Goal: Navigation & Orientation: Find specific page/section

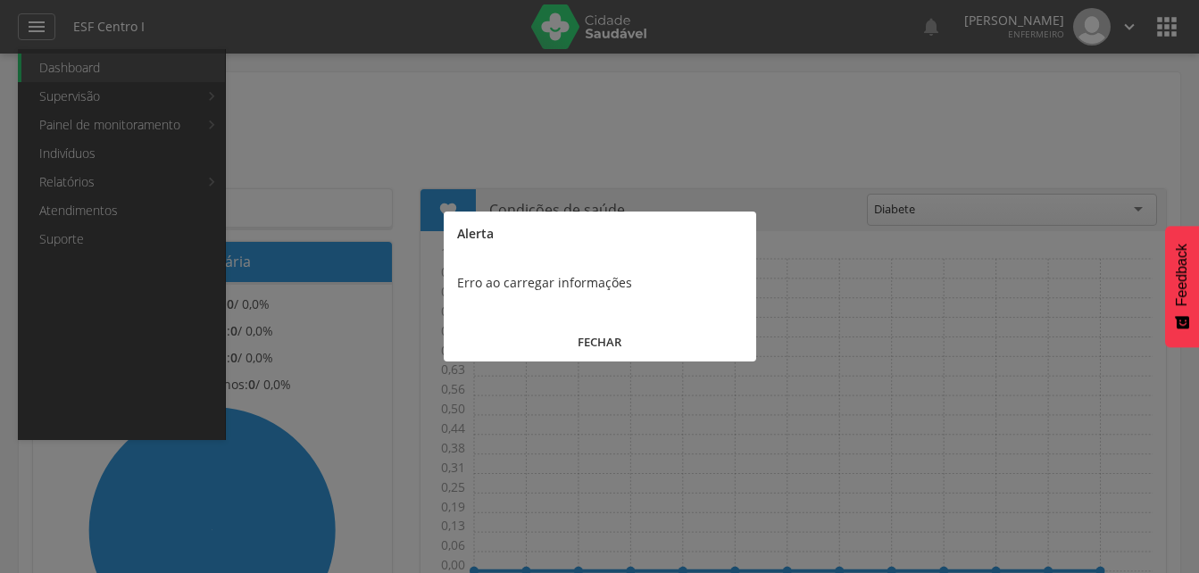
click at [591, 336] on button "FECHAR" at bounding box center [600, 342] width 313 height 38
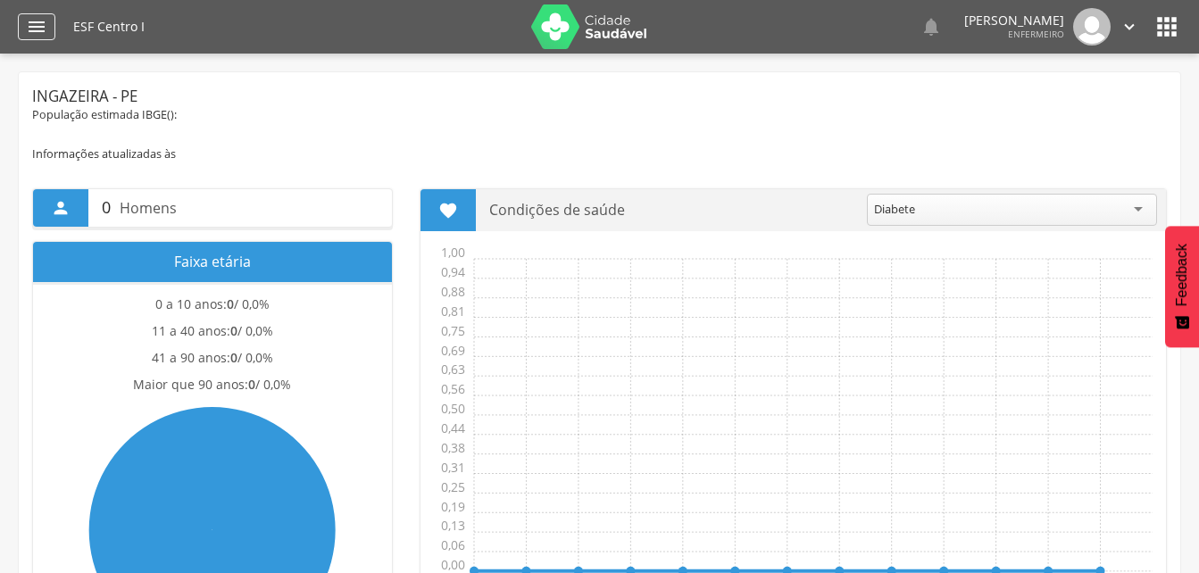
click at [42, 39] on div "" at bounding box center [37, 26] width 38 height 27
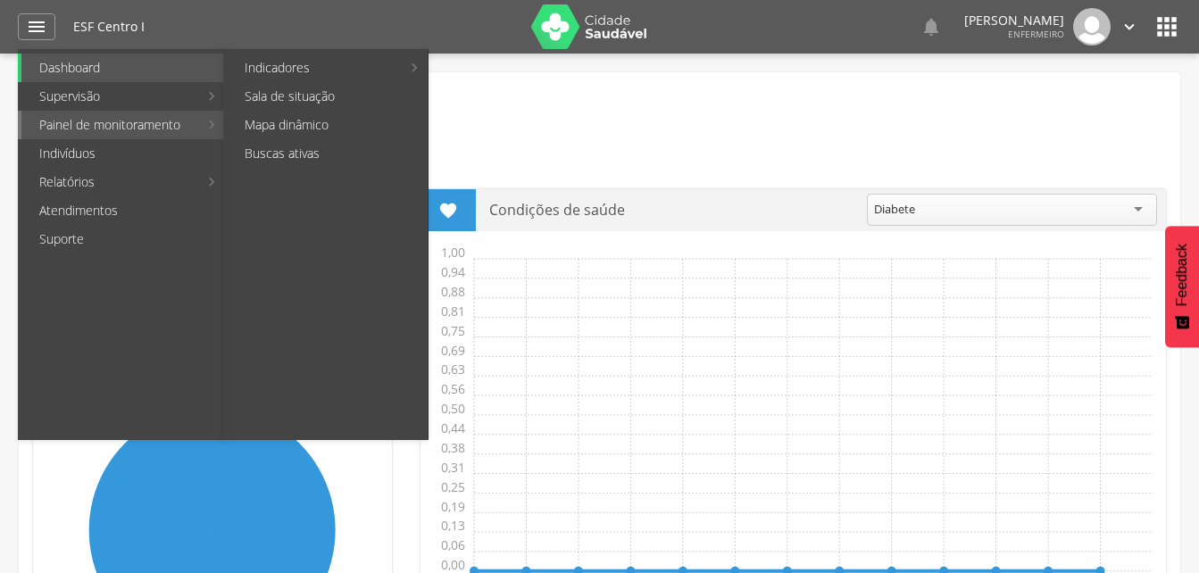
click at [99, 129] on link "Painel de monitoramento" at bounding box center [109, 125] width 177 height 29
click at [218, 126] on li "Painel de monitoramento Indicadores Bolsa Família Colo de Útero e Mama Controle…" at bounding box center [121, 125] width 207 height 29
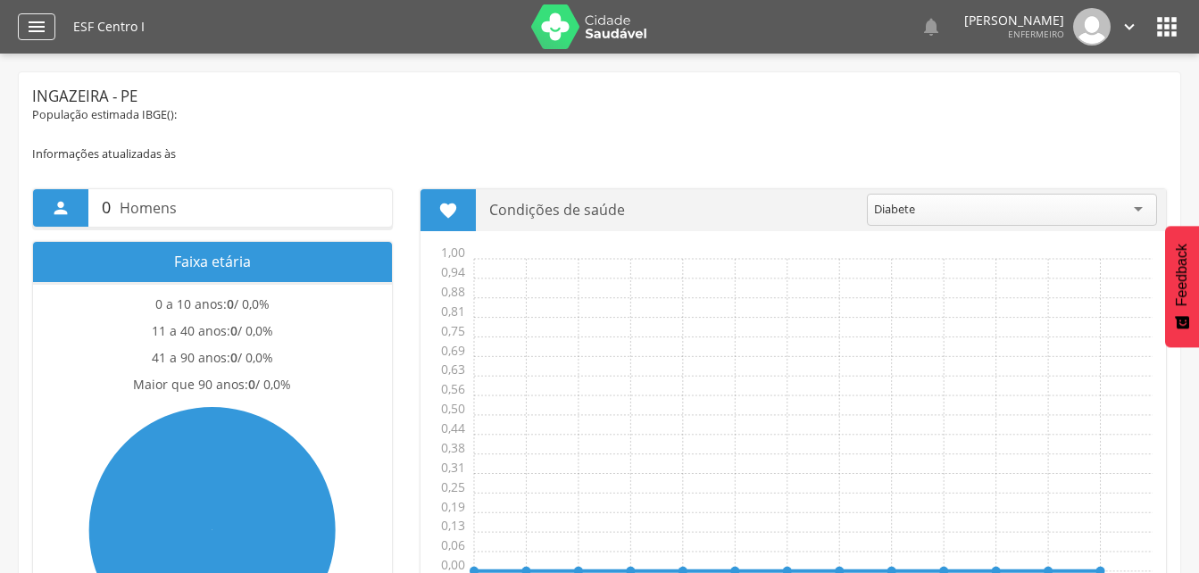
click at [44, 26] on icon "" at bounding box center [36, 26] width 21 height 21
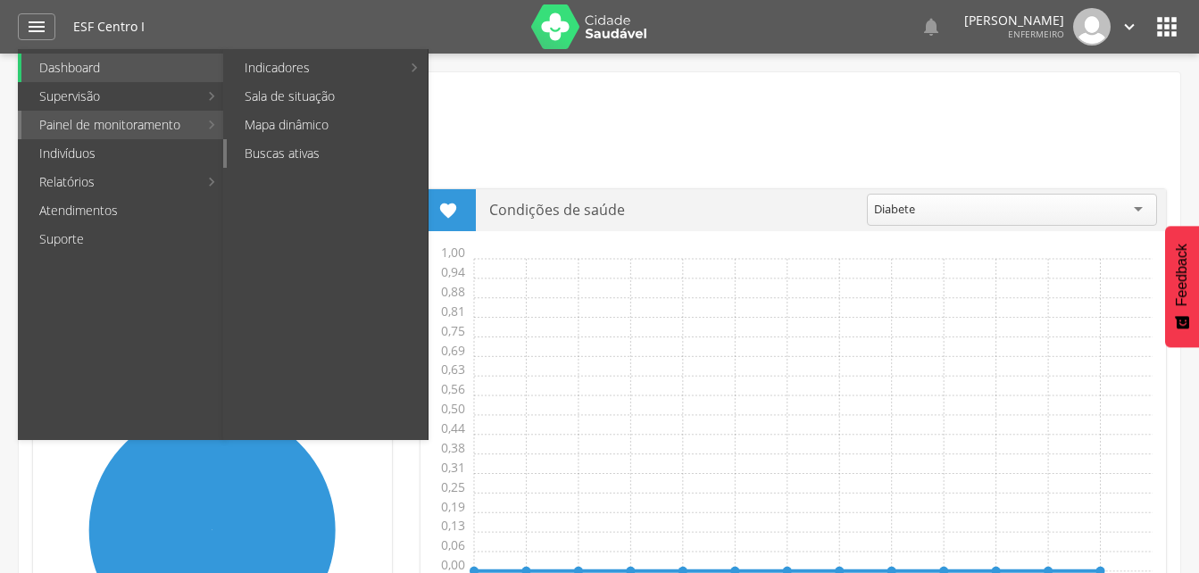
click at [300, 151] on link "Buscas ativas" at bounding box center [327, 153] width 201 height 29
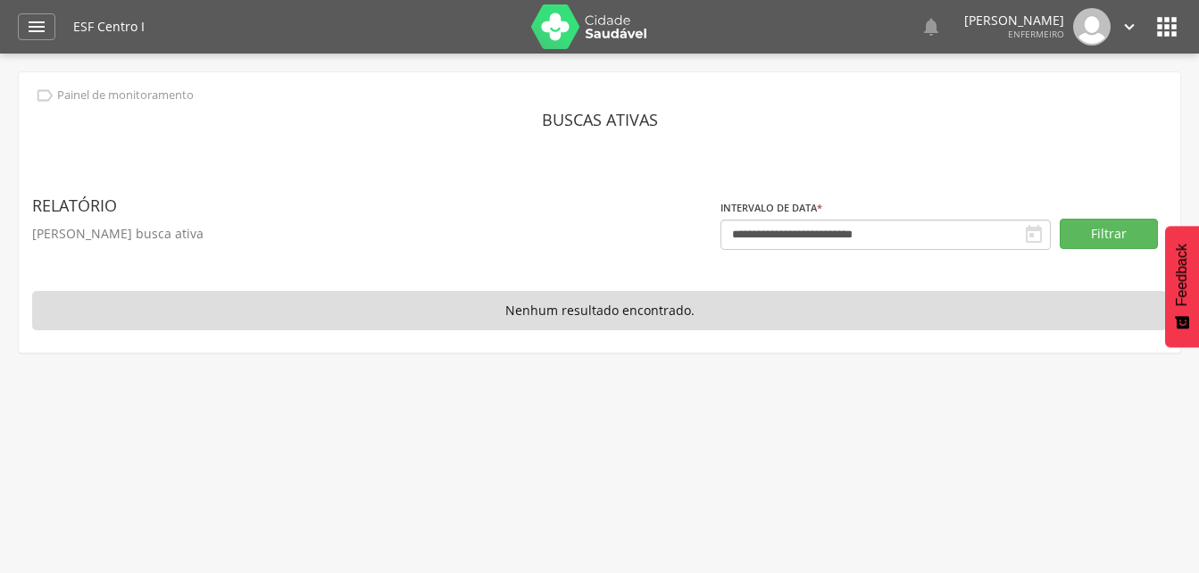
click at [588, 38] on img at bounding box center [589, 26] width 116 height 45
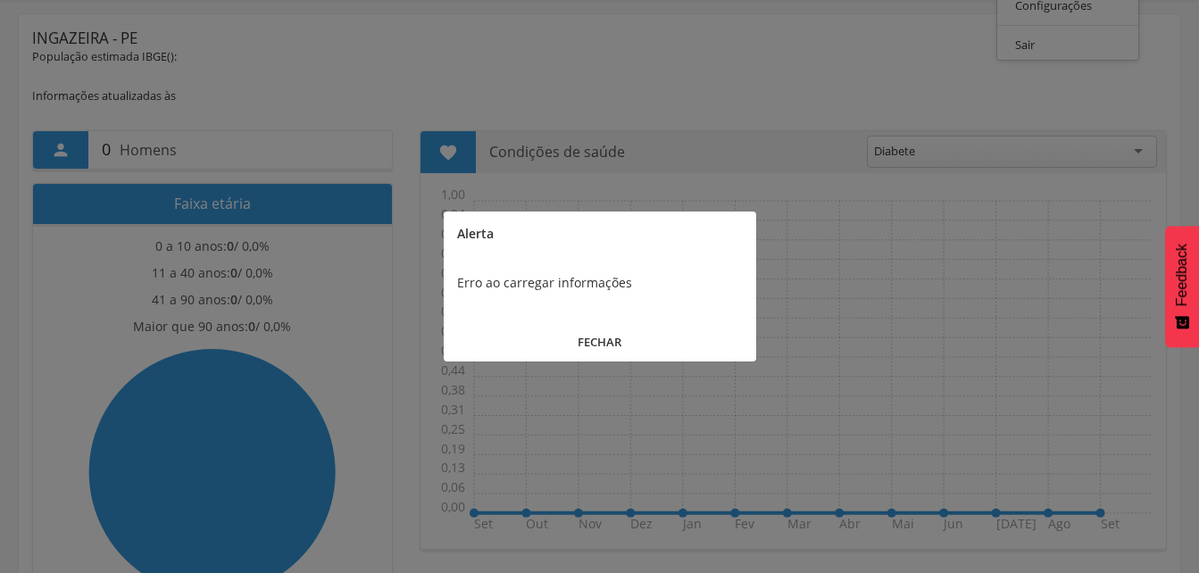
scroll to position [89, 0]
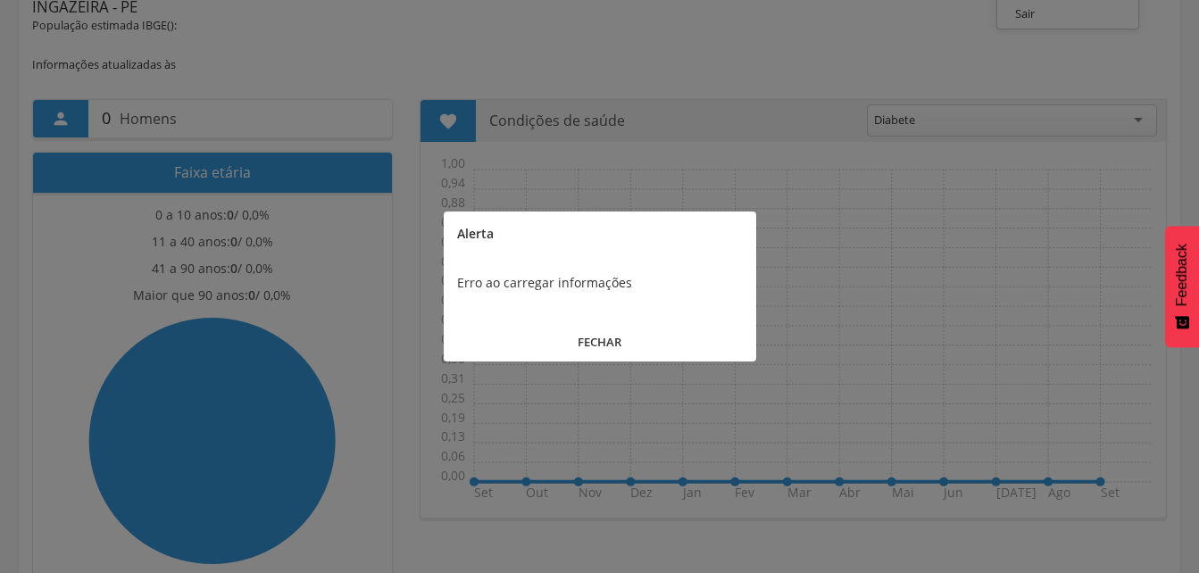
drag, startPoint x: 582, startPoint y: 330, endPoint x: 621, endPoint y: 341, distance: 39.9
click at [583, 330] on button "FECHAR" at bounding box center [600, 342] width 313 height 38
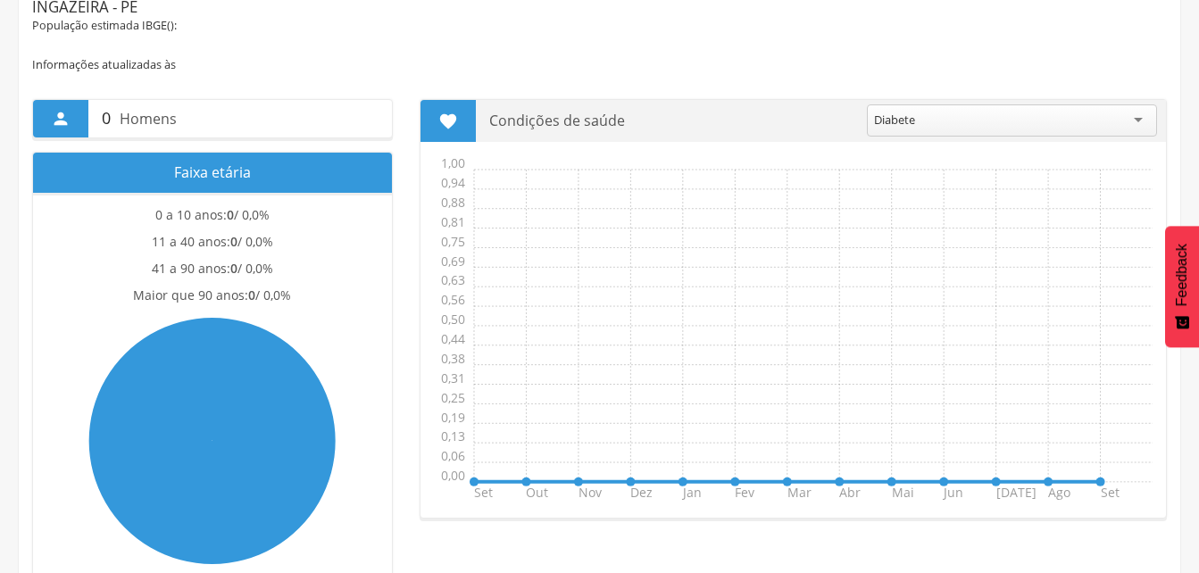
scroll to position [0, 0]
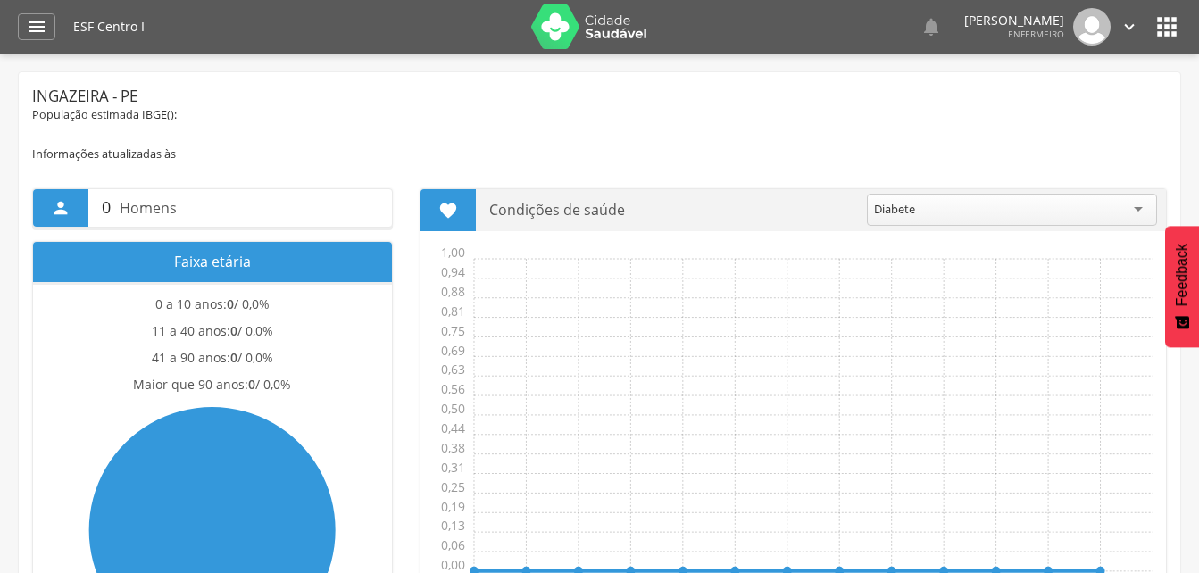
click at [613, 20] on img at bounding box center [589, 26] width 116 height 45
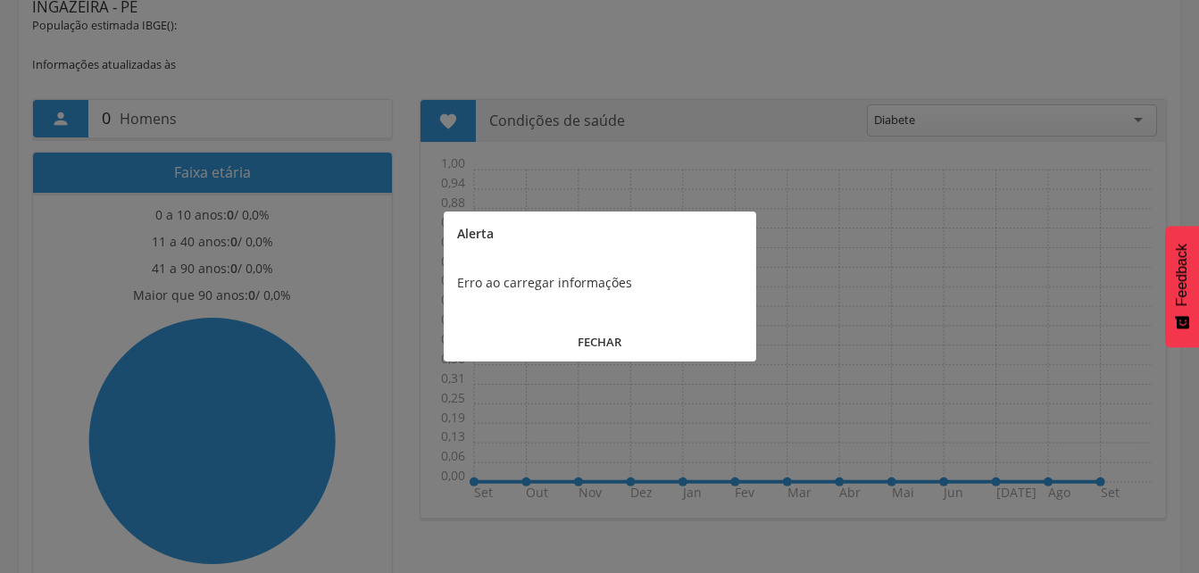
click at [603, 341] on button "FECHAR" at bounding box center [600, 342] width 313 height 38
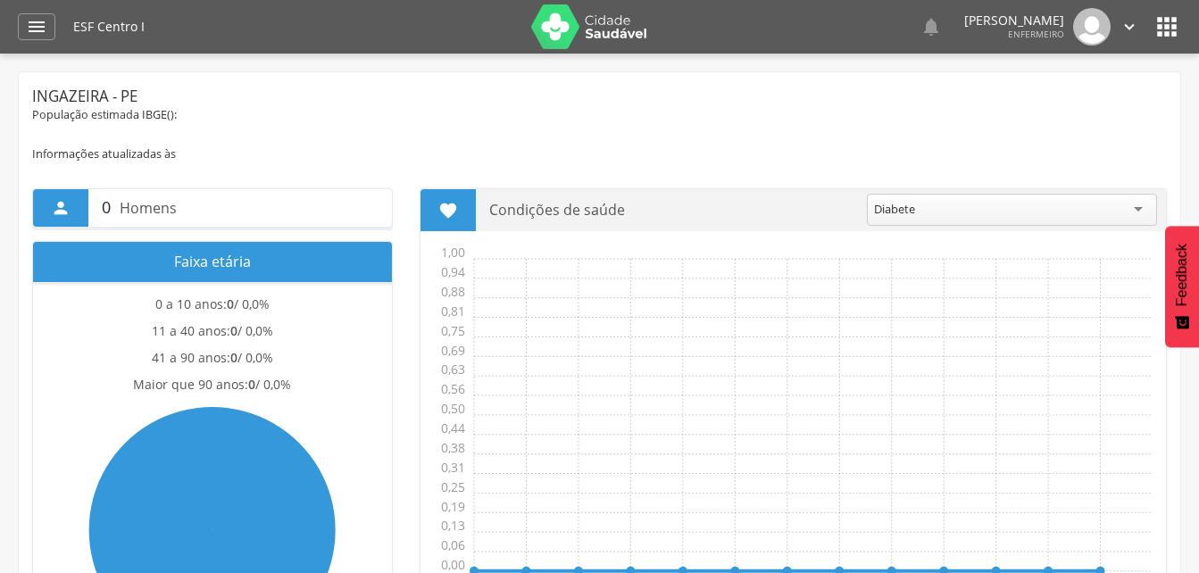
click at [61, 24] on div " Dashboard Supervisão Produtividade Mapa da Cidade App desatualizado Última si…" at bounding box center [600, 27] width 1164 height 54
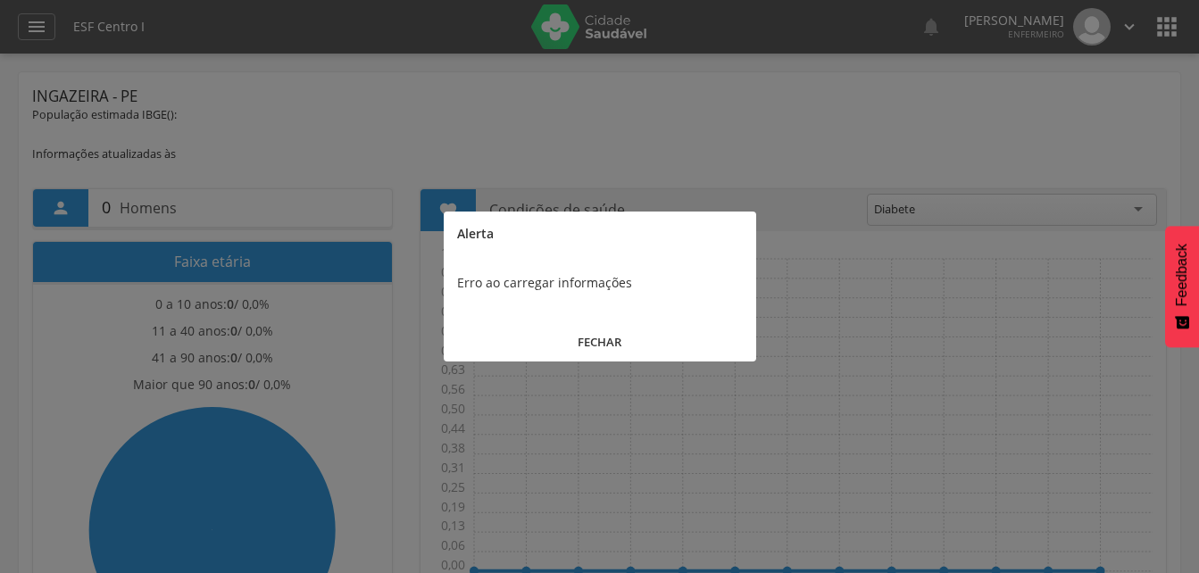
click at [583, 337] on button "FECHAR" at bounding box center [600, 342] width 313 height 38
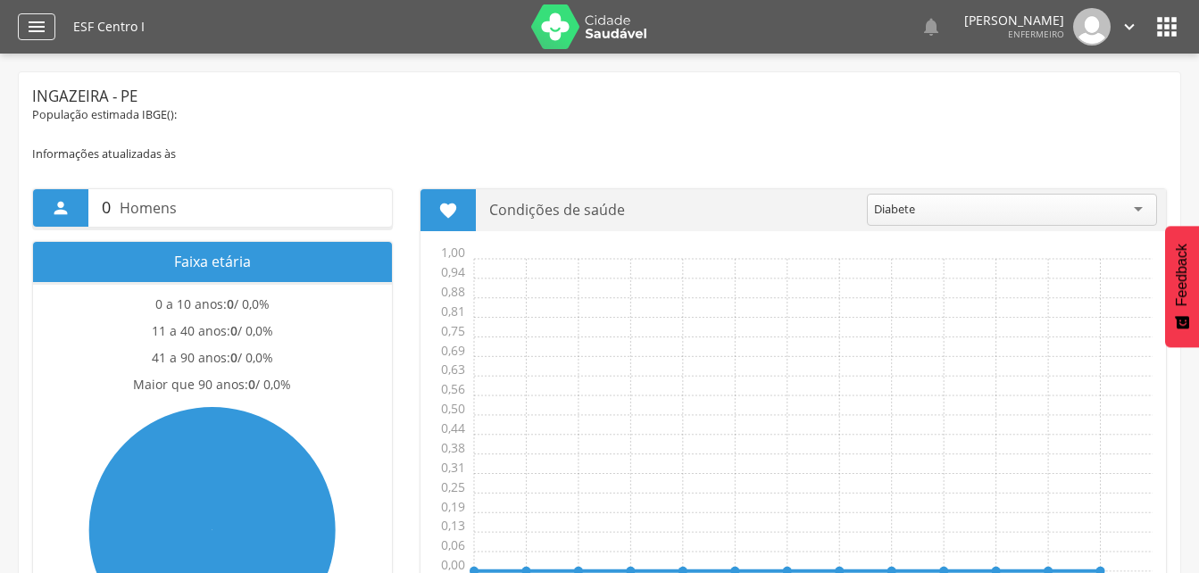
click at [43, 29] on icon "" at bounding box center [36, 26] width 21 height 21
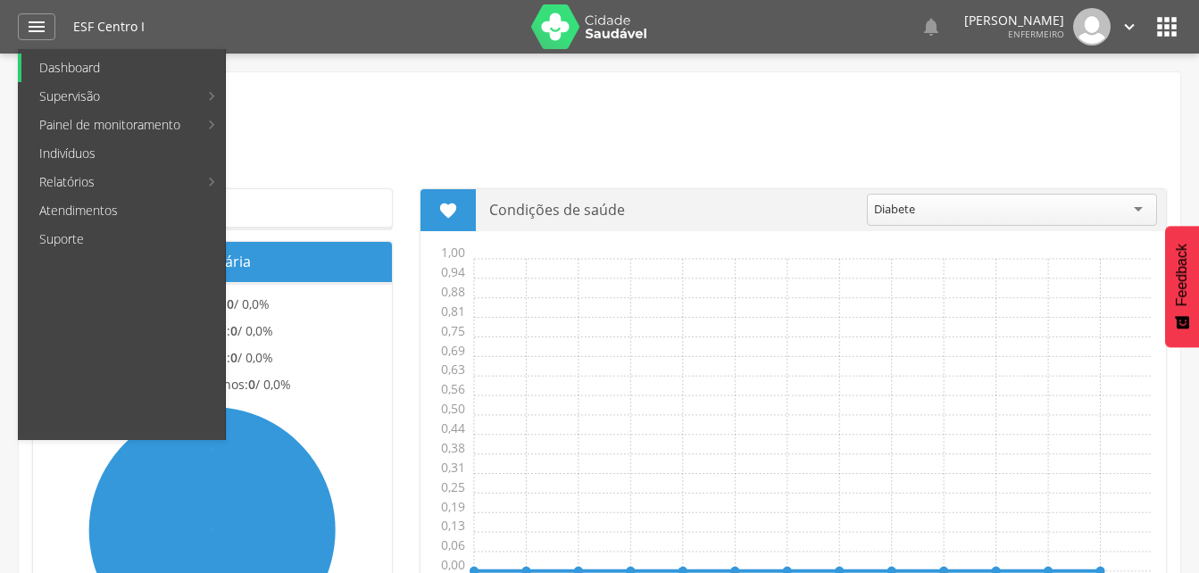
click at [71, 70] on link "Dashboard" at bounding box center [123, 68] width 204 height 29
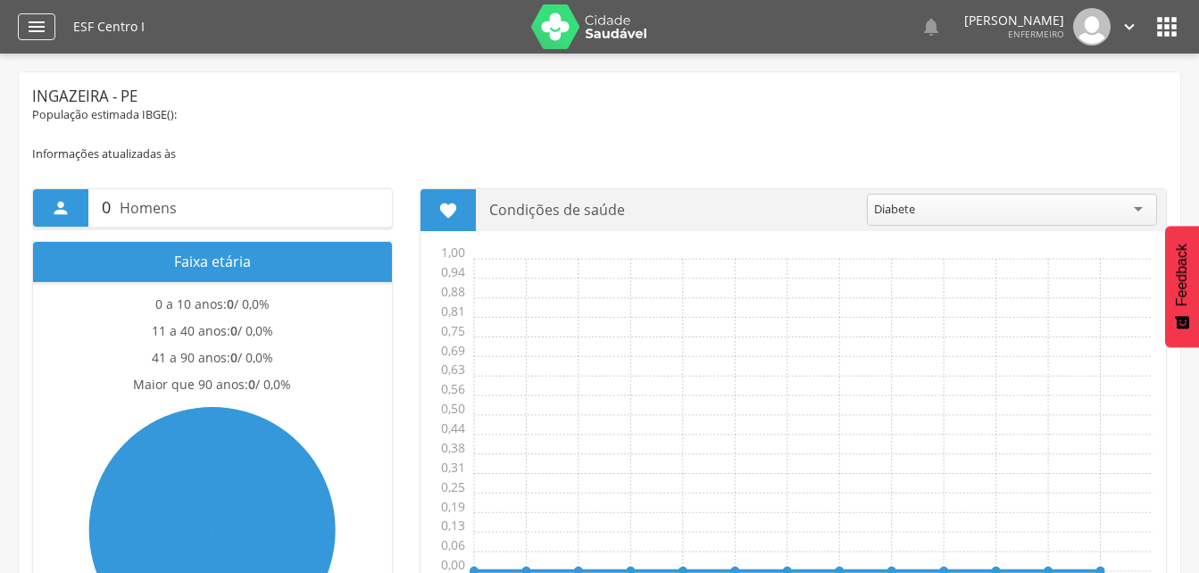
click at [50, 34] on div "" at bounding box center [37, 26] width 38 height 27
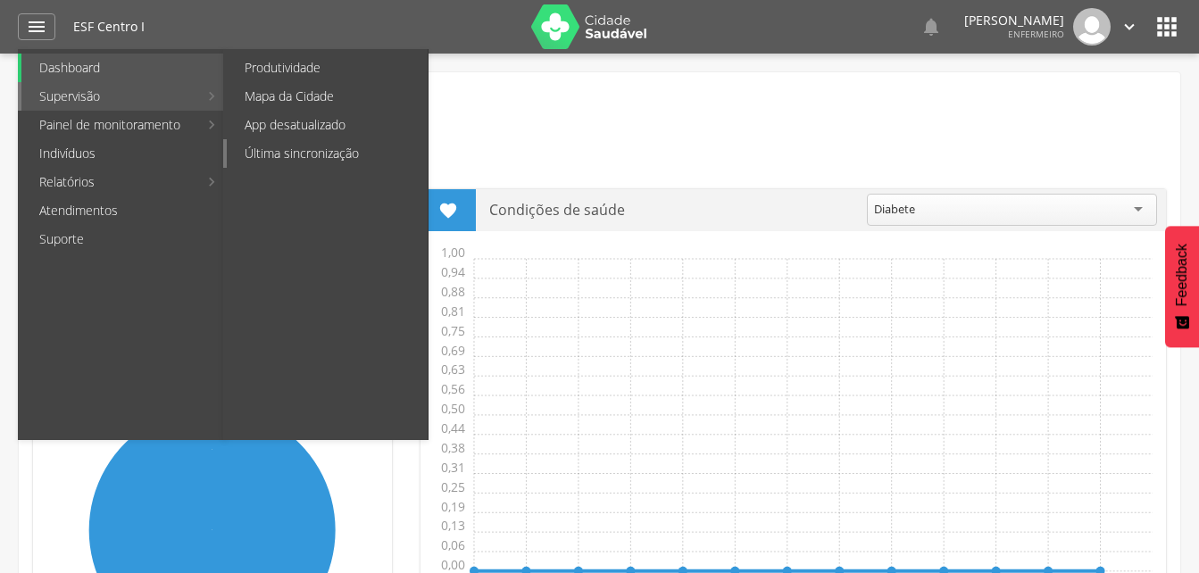
click at [341, 156] on link "Última sincronização" at bounding box center [327, 153] width 201 height 29
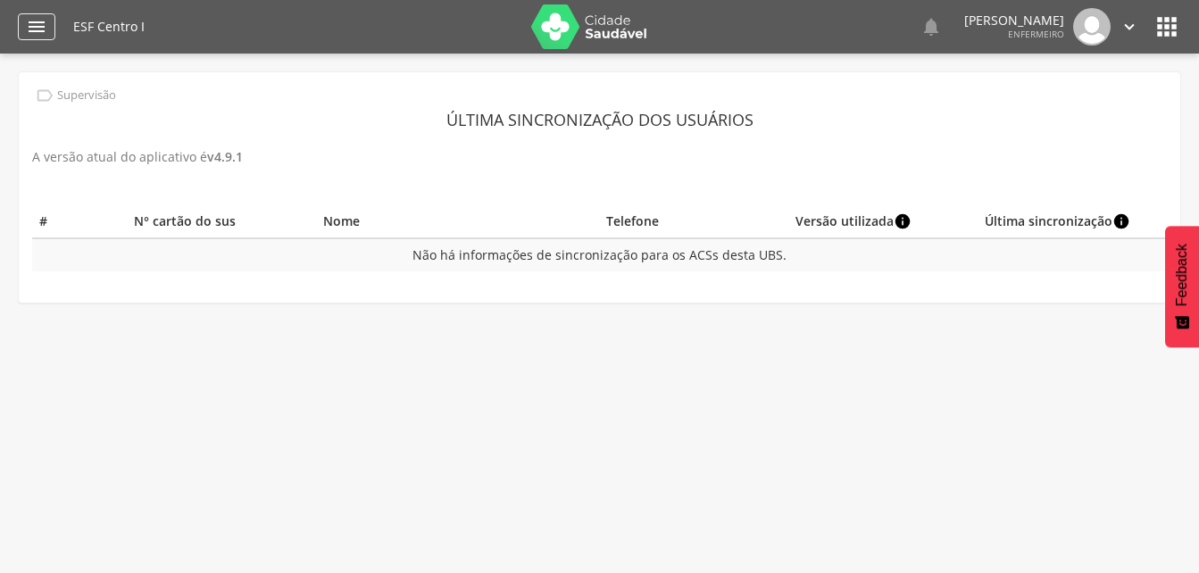
click at [34, 29] on icon "" at bounding box center [36, 26] width 21 height 21
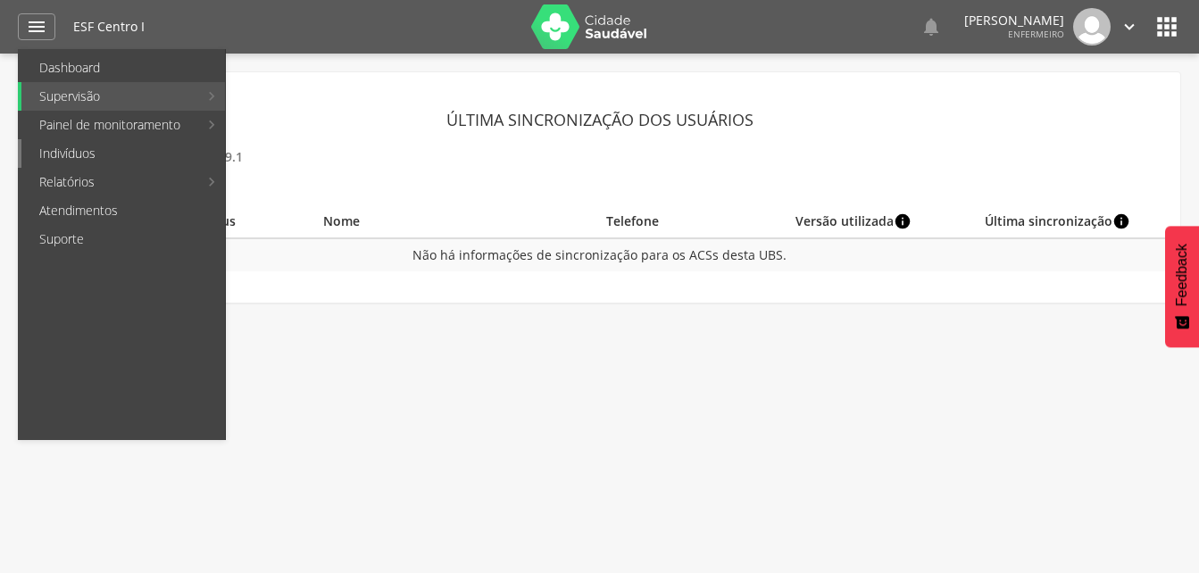
click at [109, 162] on link "Indivíduos" at bounding box center [123, 153] width 204 height 29
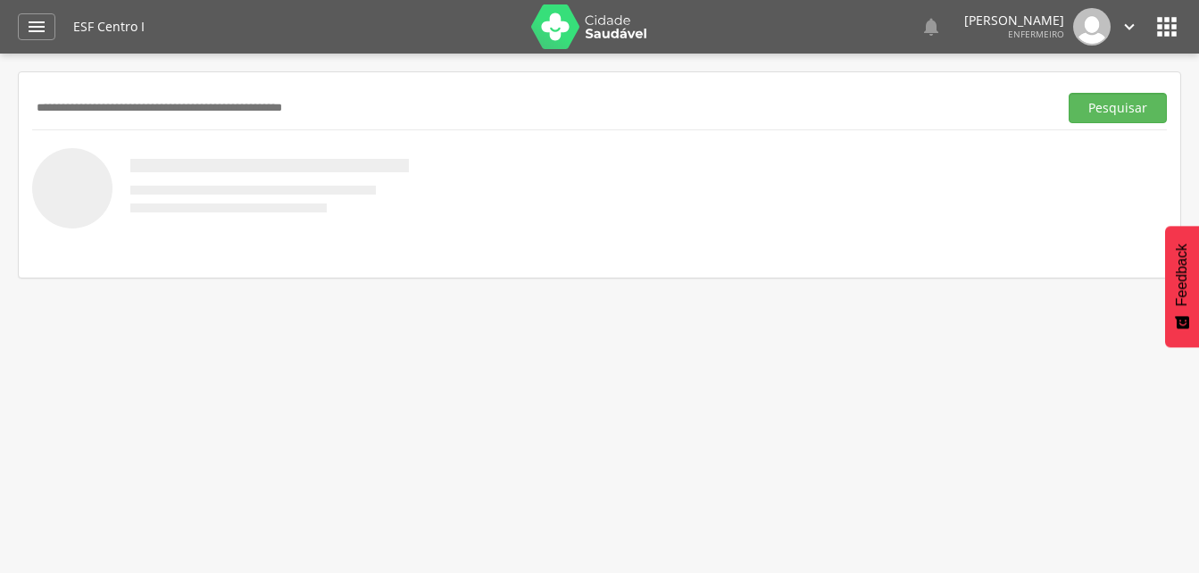
click at [557, 45] on img at bounding box center [589, 26] width 116 height 45
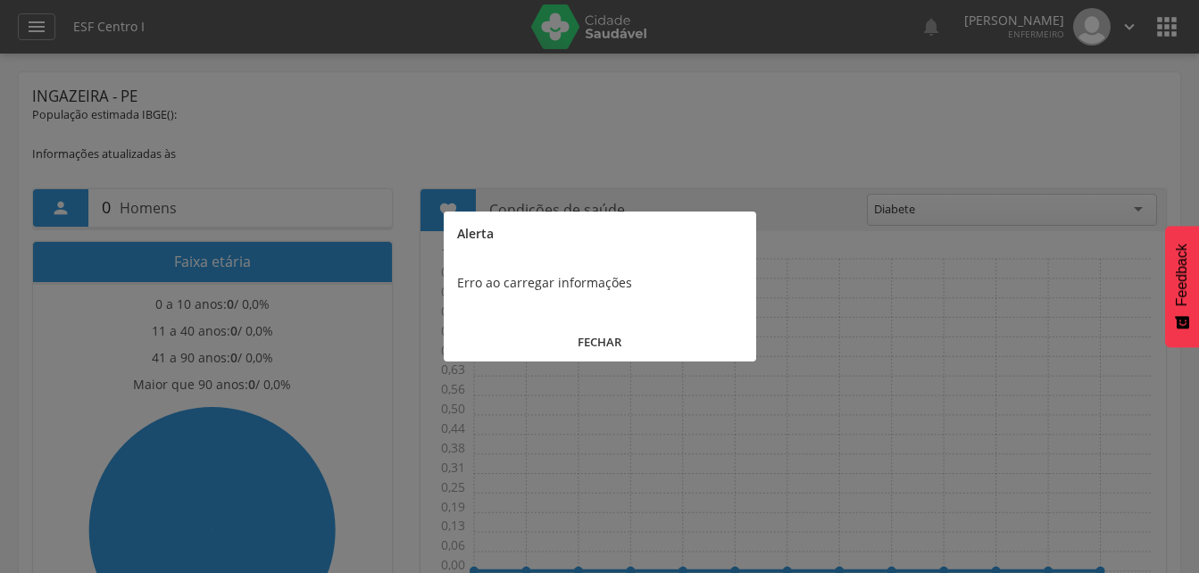
click at [580, 337] on button "FECHAR" at bounding box center [600, 342] width 313 height 38
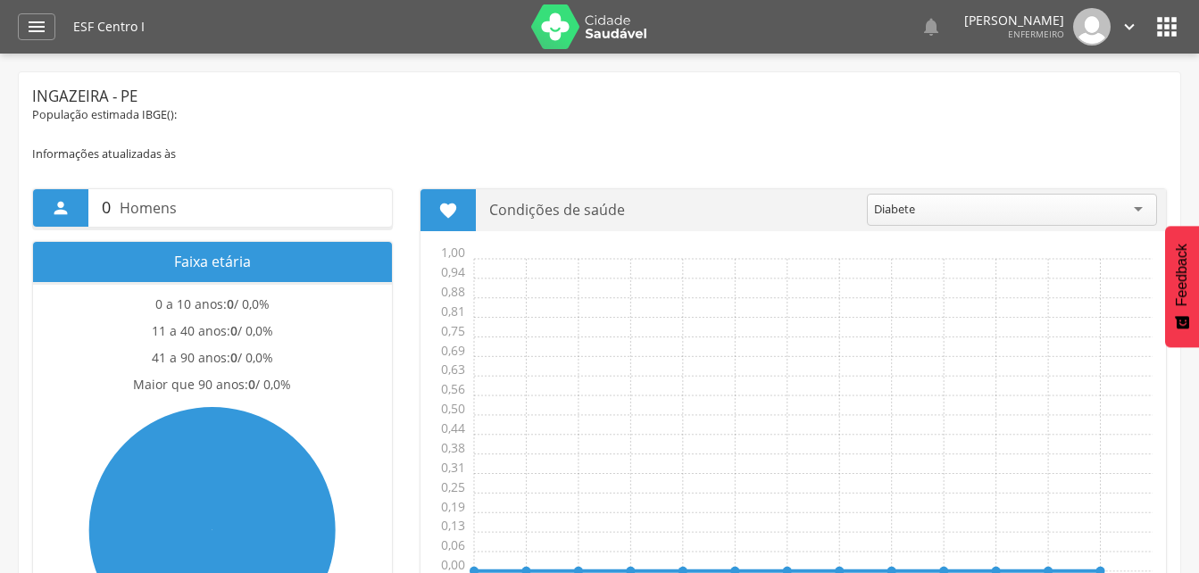
click at [121, 34] on div "ESF Centro I" at bounding box center [295, 27] width 445 height 54
drag, startPoint x: 106, startPoint y: 25, endPoint x: 82, endPoint y: 21, distance: 24.5
click at [88, 21] on h1 "ESF Centro I" at bounding box center [295, 27] width 445 height 13
